Goal: Use online tool/utility: Utilize a website feature to perform a specific function

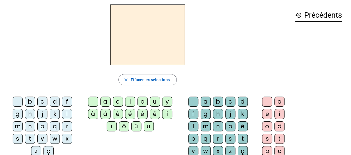
scroll to position [28, 0]
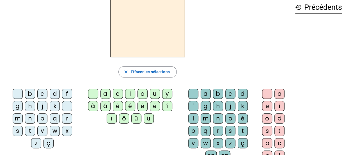
click at [23, 113] on div "m" at bounding box center [18, 118] width 10 height 10
click at [104, 96] on div "a" at bounding box center [105, 94] width 10 height 10
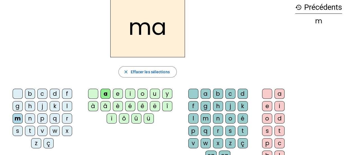
click at [35, 126] on div "t" at bounding box center [30, 131] width 10 height 10
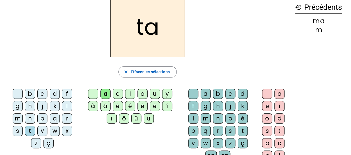
click at [62, 104] on div "l" at bounding box center [67, 106] width 10 height 10
click at [120, 93] on div "e" at bounding box center [118, 94] width 10 height 10
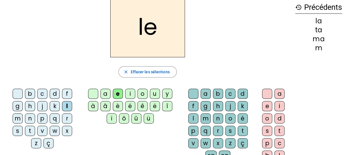
click at [153, 92] on div "u" at bounding box center [155, 94] width 10 height 10
click at [35, 126] on div "t" at bounding box center [30, 131] width 10 height 10
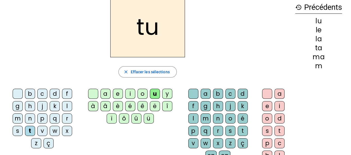
click at [50, 93] on div "d" at bounding box center [55, 94] width 10 height 10
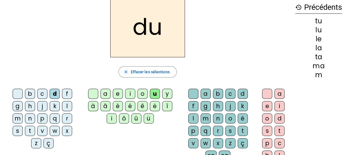
click at [26, 95] on div "b" at bounding box center [30, 94] width 10 height 10
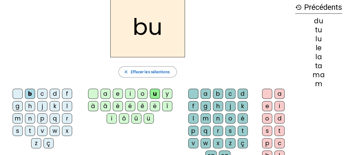
click at [50, 91] on div "d" at bounding box center [55, 94] width 10 height 10
click at [118, 94] on div "e" at bounding box center [118, 94] width 10 height 10
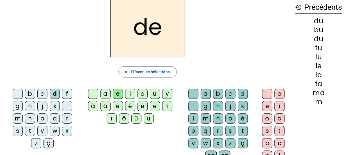
click at [23, 113] on div "m" at bounding box center [18, 118] width 10 height 10
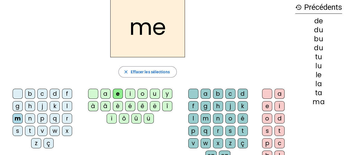
click at [37, 108] on div "j" at bounding box center [42, 106] width 10 height 10
